Goal: Feedback & Contribution: Submit feedback/report problem

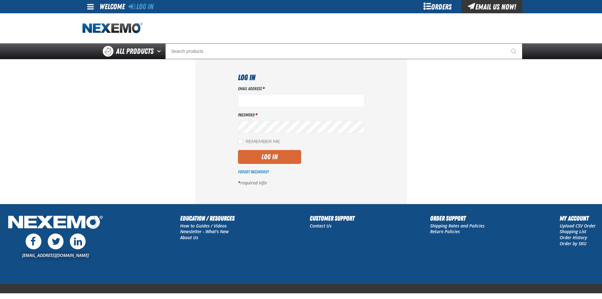
type input "[EMAIL_ADDRESS][DOMAIN_NAME]"
click at [275, 158] on button "Log In" at bounding box center [269, 157] width 63 height 14
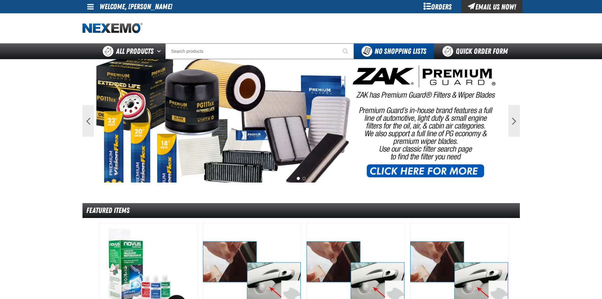
click at [92, 3] on span at bounding box center [90, 7] width 7 height 8
click at [100, 25] on link "Support Ticket Support Ticket" at bounding box center [102, 25] width 34 height 6
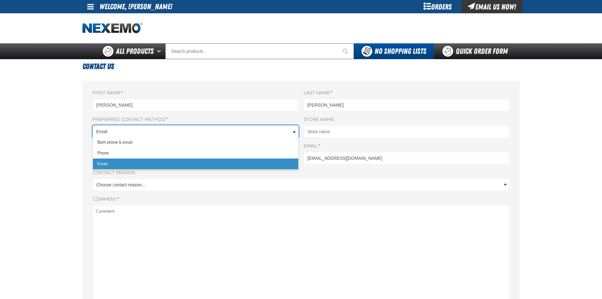
click at [257, 132] on body "Skip to Main Content Staging Site 5.1 Upgrade Site My Account My Account Suppor…" at bounding box center [301, 267] width 602 height 534
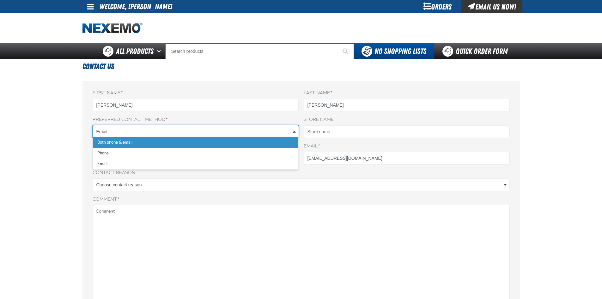
select select "oro.contactus.contactrequest.method.both"
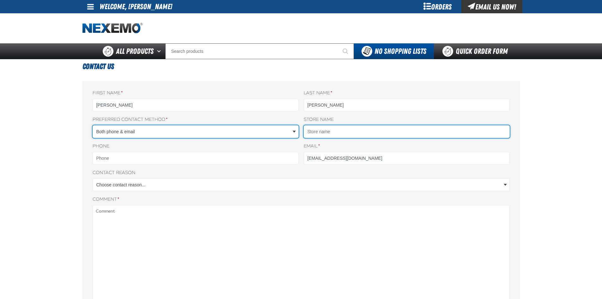
click at [334, 137] on input "Store name" at bounding box center [407, 131] width 206 height 13
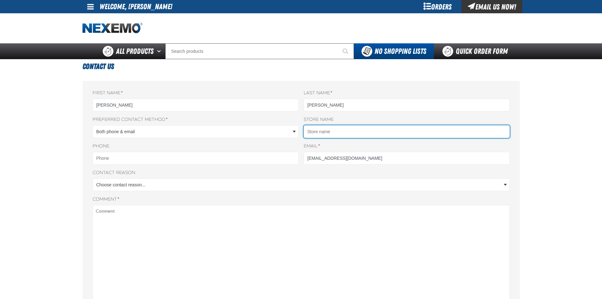
type input "Van Hyundai"
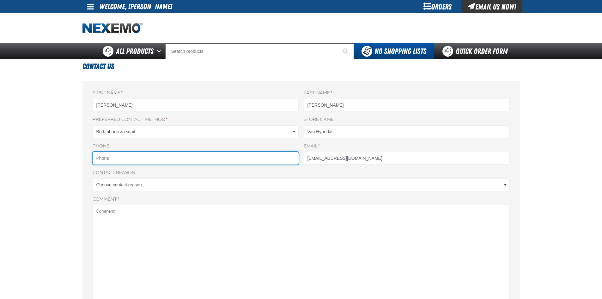
click at [219, 159] on input "Phone" at bounding box center [196, 158] width 206 height 13
type input "9725124270"
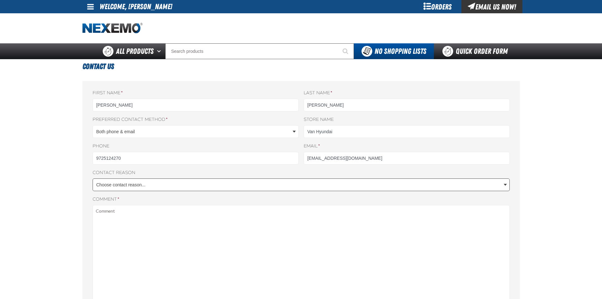
click at [170, 186] on body "Skip to Main Content Staging Site 5.1 Upgrade Site My Account My Account Suppor…" at bounding box center [301, 267] width 602 height 534
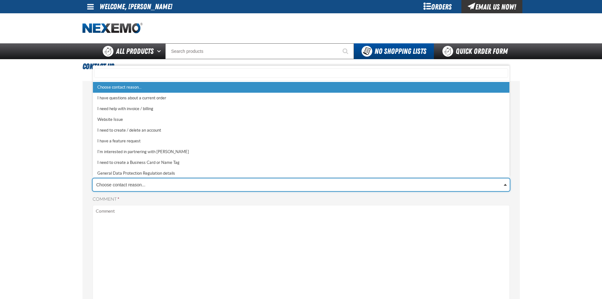
scroll to position [2, 0]
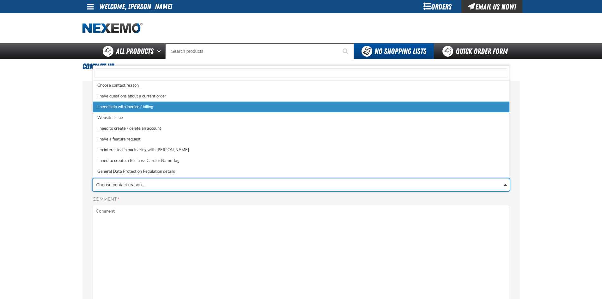
select select "2"
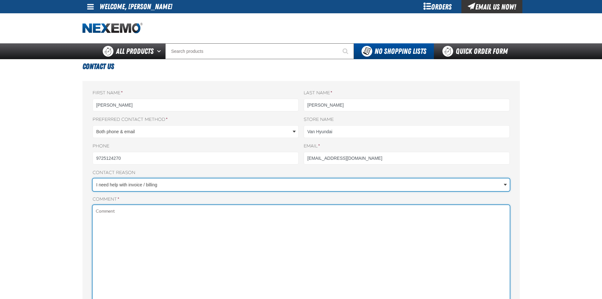
click at [160, 219] on textarea "Comment *" at bounding box center [301, 291] width 417 height 172
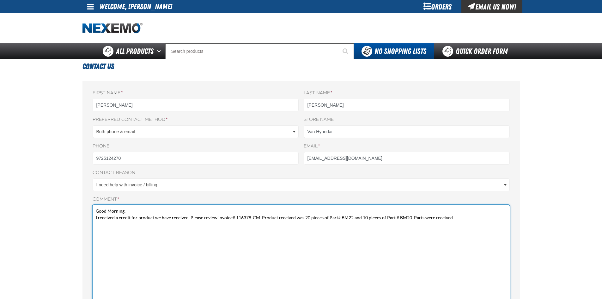
click at [467, 224] on textarea "Good Morning, I received a credit for product we have received. Please review i…" at bounding box center [301, 291] width 417 height 172
click at [322, 233] on textarea "Good Morning, I received a credit for product we have received. Please review i…" at bounding box center [301, 291] width 417 height 172
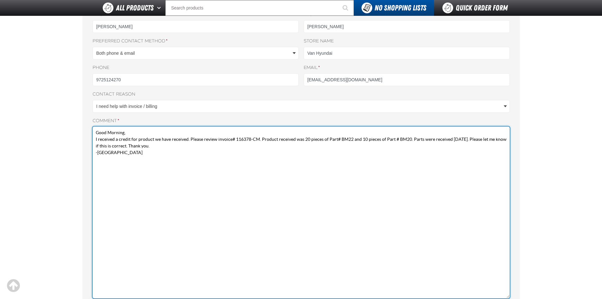
scroll to position [63, 0]
click at [233, 139] on textarea "Good Morning, I received a credit for product we have received. Please review i…" at bounding box center [301, 212] width 417 height 172
click at [246, 149] on textarea "Good Morning, I received a credit for product we have received. Please review i…" at bounding box center [301, 212] width 417 height 172
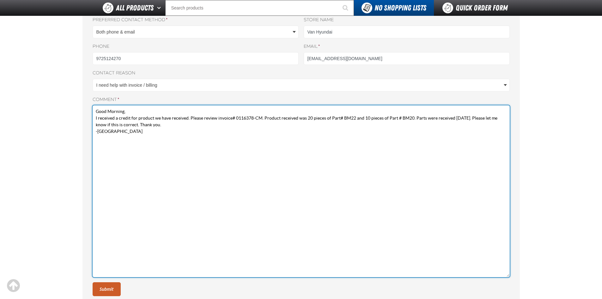
scroll to position [95, 0]
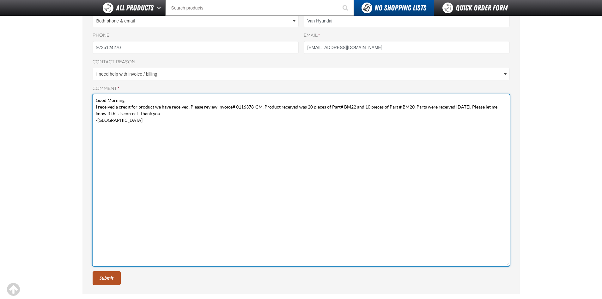
type textarea "Good Morning, I received a credit for product we have received. Please review i…"
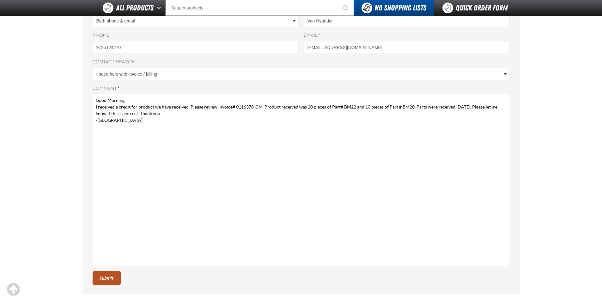
click at [109, 277] on button "Submit" at bounding box center [107, 278] width 28 height 14
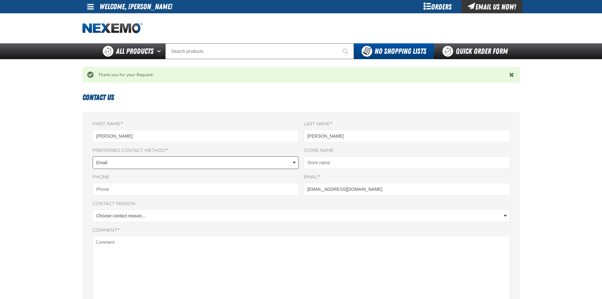
click at [291, 163] on body "Skip to Main Content Staging Site 5.1 Upgrade Site My Account My Account Suppor…" at bounding box center [301, 282] width 602 height 565
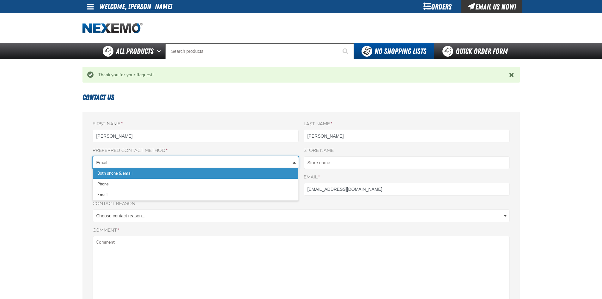
select select "oro.contactus.contactrequest.method.both"
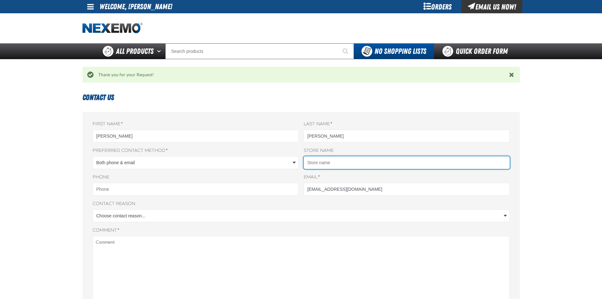
click at [315, 161] on input "Store name" at bounding box center [407, 162] width 206 height 13
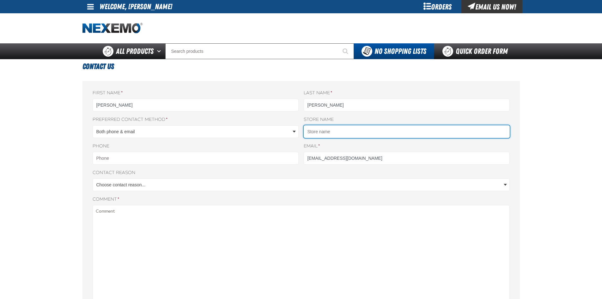
type input "Van Hyundai"
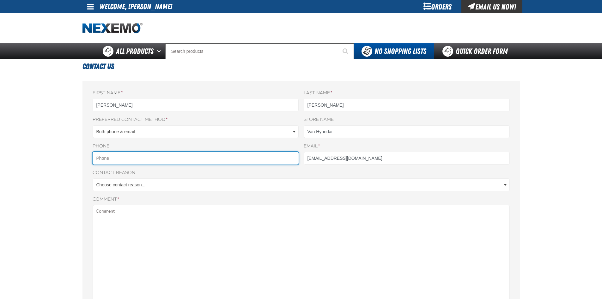
click at [219, 158] on input "Phone" at bounding box center [196, 158] width 206 height 13
type input "9725124270"
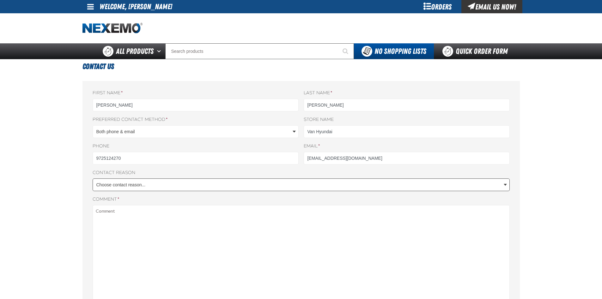
click at [175, 186] on body "Skip to Main Content Staging Site 5.1 Upgrade Site My Account My Account Suppor…" at bounding box center [301, 267] width 602 height 534
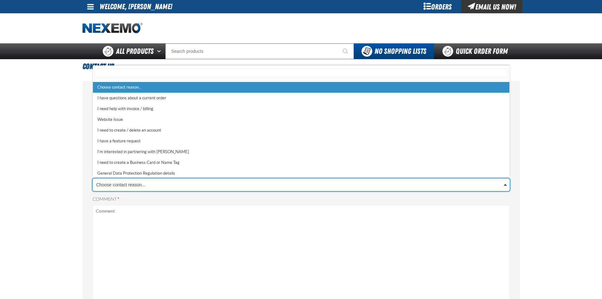
scroll to position [2, 0]
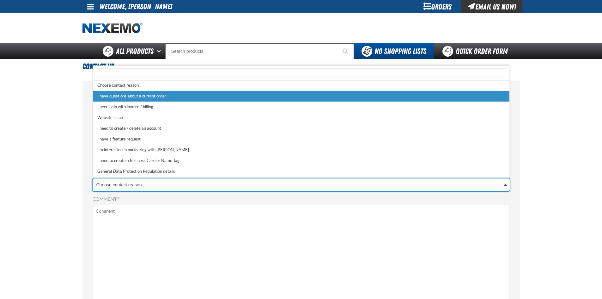
select select "1"
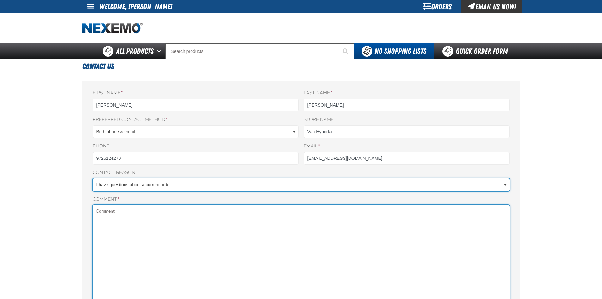
click at [145, 214] on textarea "Comment *" at bounding box center [301, 291] width 417 height 172
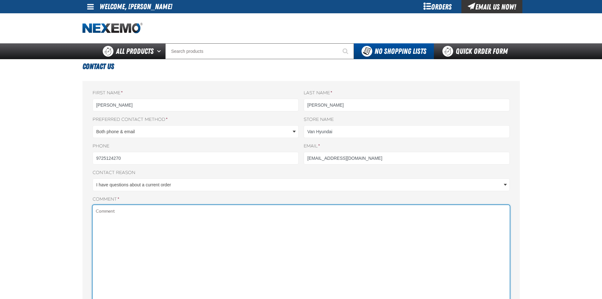
click at [144, 215] on textarea "Comment *" at bounding box center [301, 291] width 417 height 172
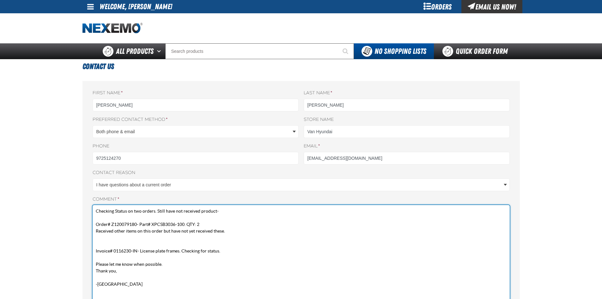
click at [266, 265] on textarea "Checking Status on two orders. Still have not received product- Order# Z1200791…" at bounding box center [301, 291] width 417 height 172
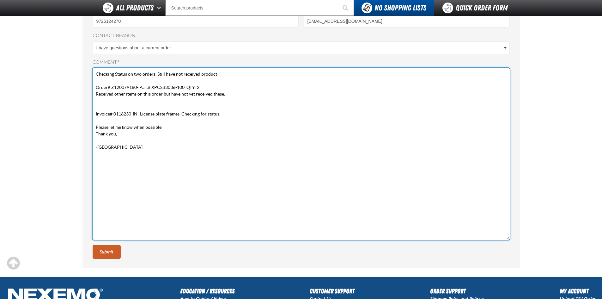
scroll to position [126, 0]
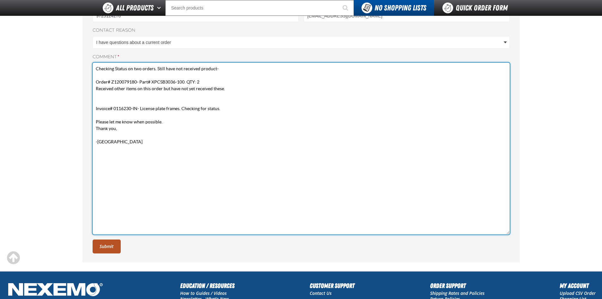
type textarea "Checking Status on two orders. Still have not received product- Order# Z1200791…"
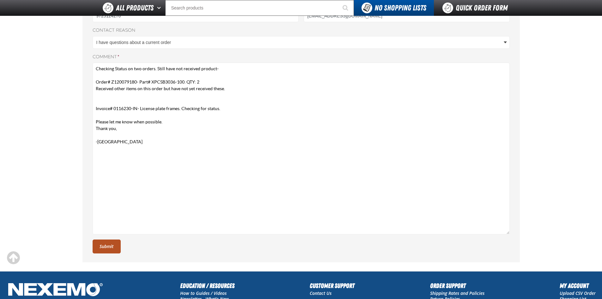
click at [111, 243] on button "Submit" at bounding box center [107, 246] width 28 height 14
